Goal: Task Accomplishment & Management: Use online tool/utility

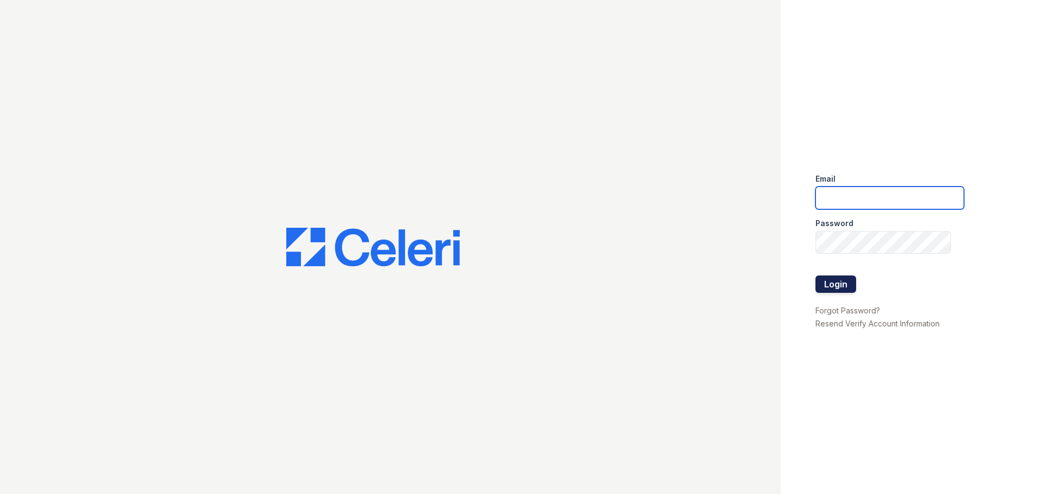
type input "sdunkin@mmgmgt.com"
click at [828, 280] on button "Login" at bounding box center [835, 283] width 41 height 17
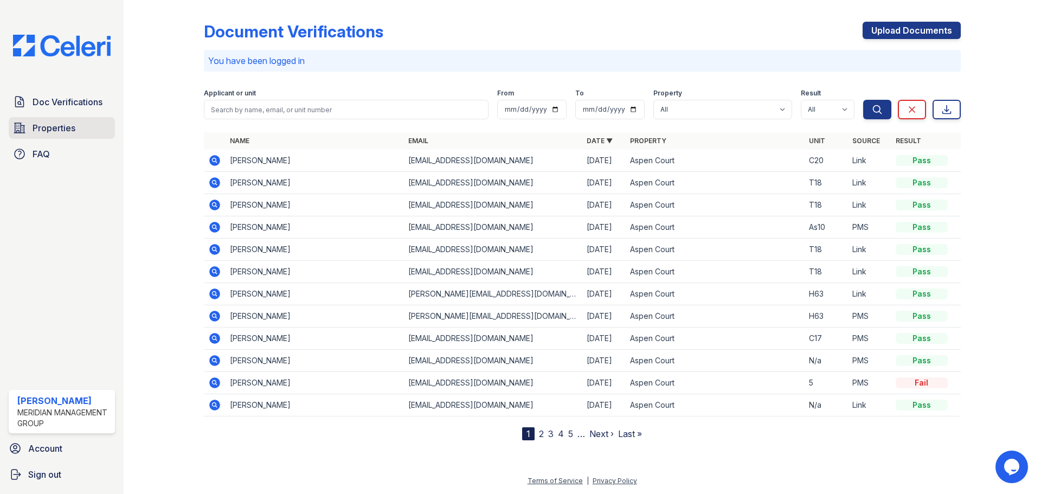
click at [44, 128] on span "Properties" at bounding box center [54, 127] width 43 height 13
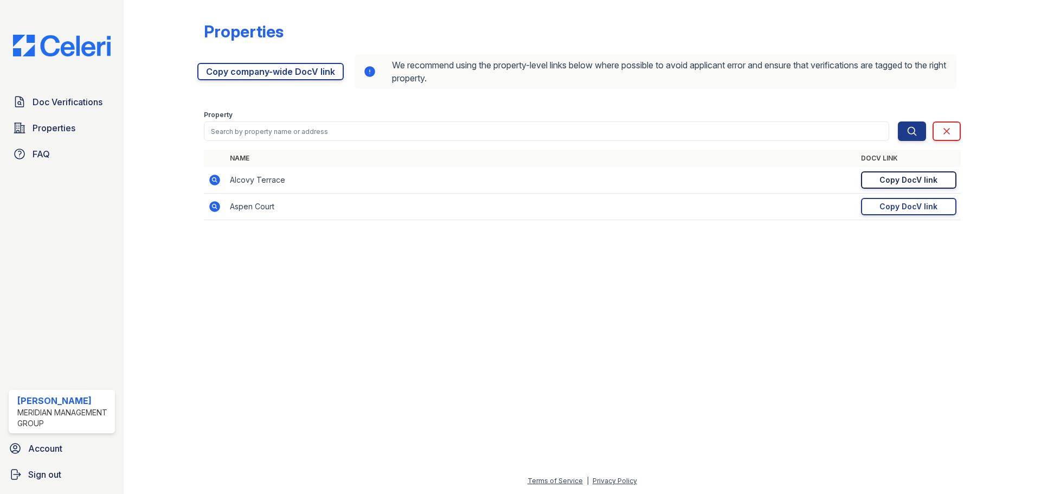
click at [886, 179] on div "Copy DocV link" at bounding box center [908, 180] width 58 height 11
click at [73, 104] on span "Doc Verifications" at bounding box center [68, 101] width 70 height 13
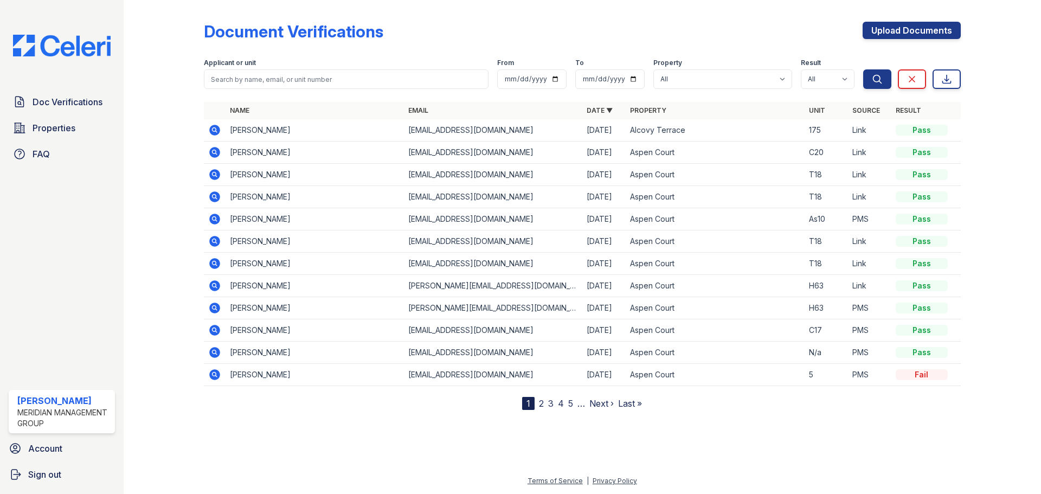
click at [212, 130] on icon at bounding box center [214, 130] width 13 height 13
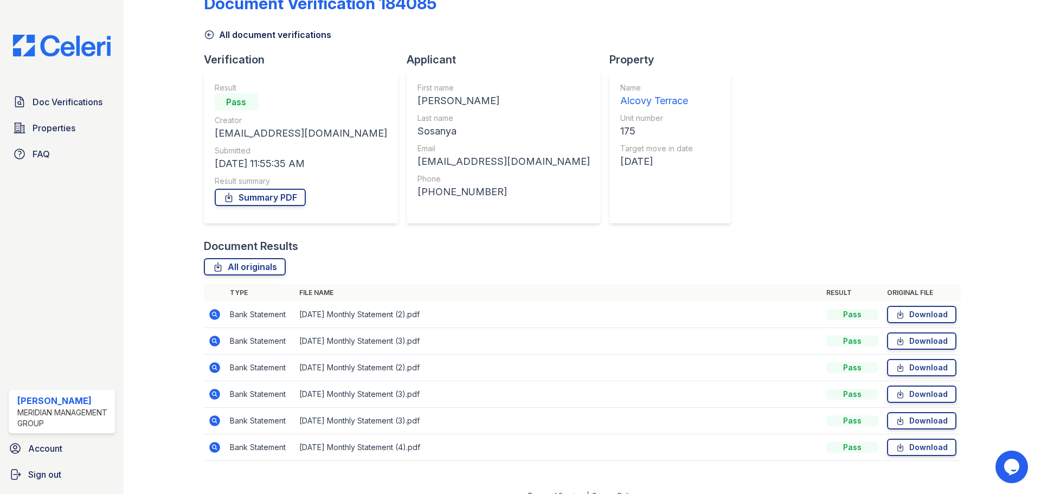
scroll to position [43, 0]
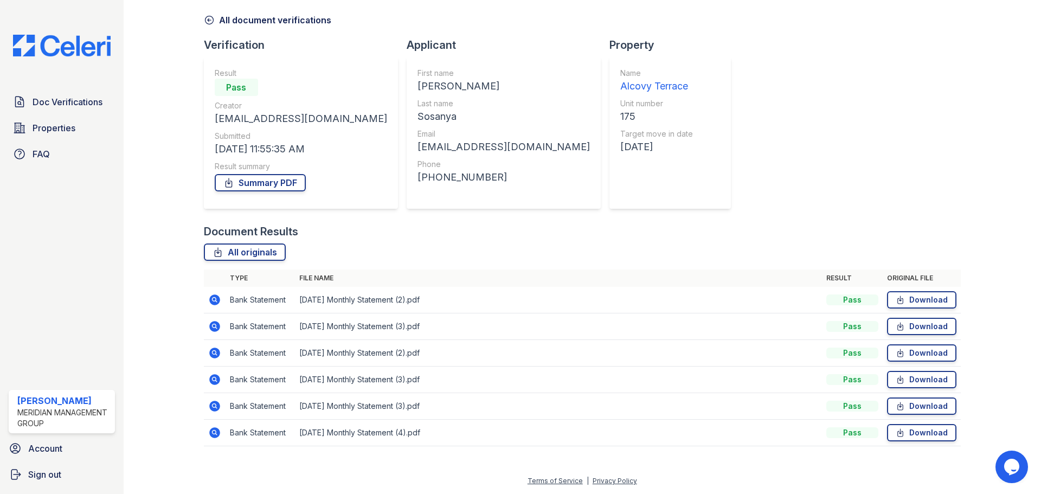
click at [216, 302] on icon at bounding box center [214, 299] width 13 height 13
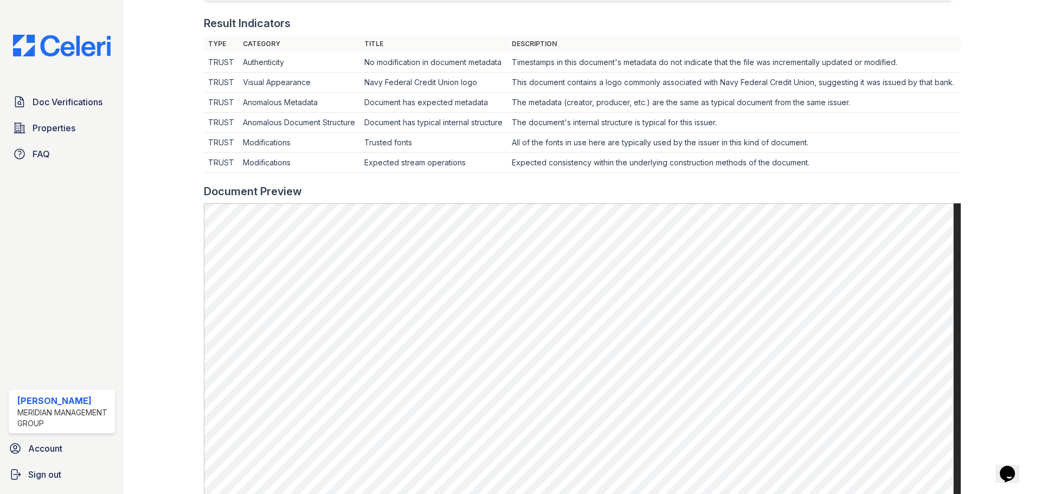
scroll to position [325, 0]
